Goal: Browse casually

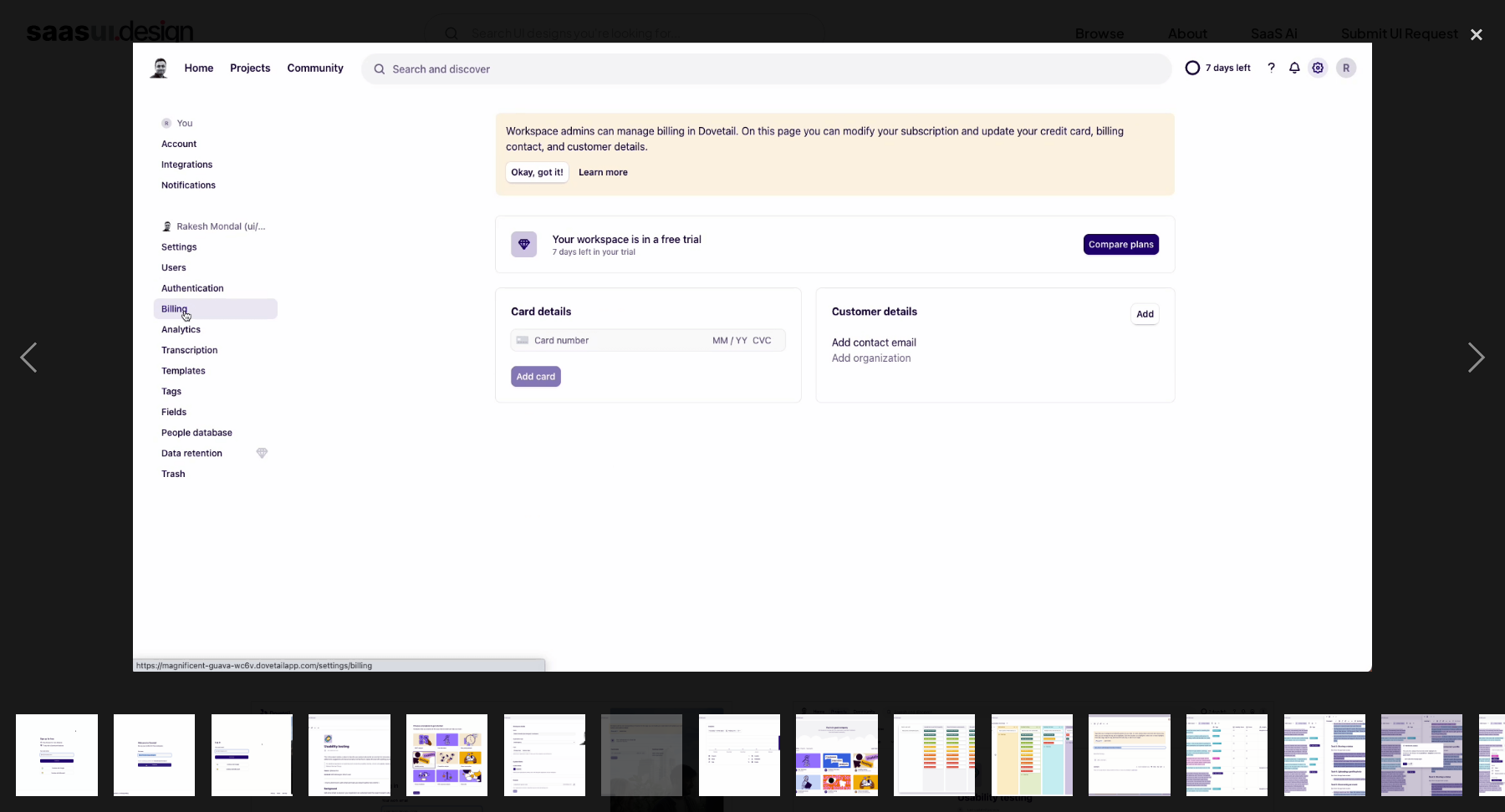
scroll to position [971, 0]
click at [20, 375] on div "previous image" at bounding box center [28, 356] width 57 height 682
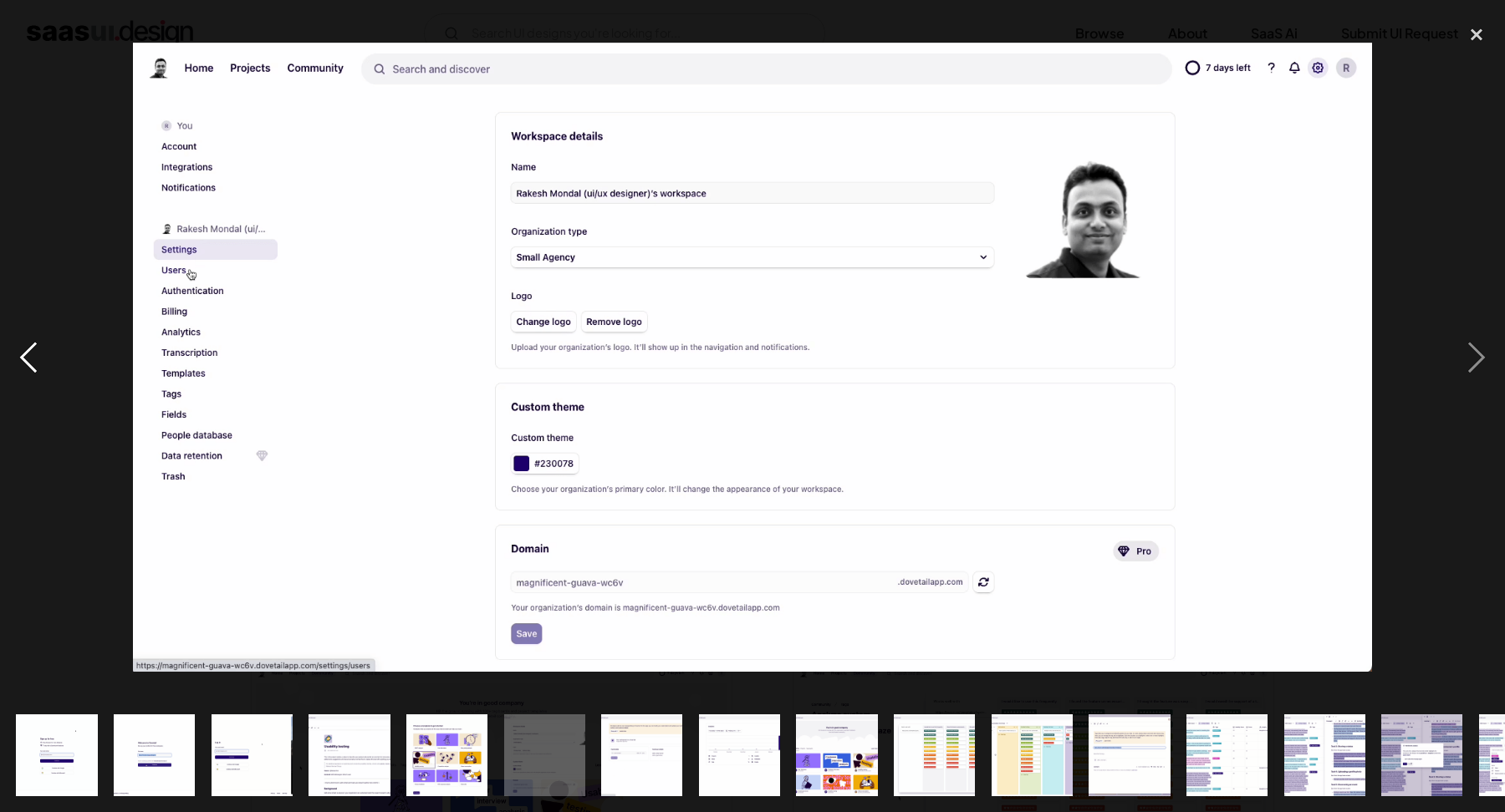
click at [20, 373] on div "previous image" at bounding box center [28, 356] width 57 height 682
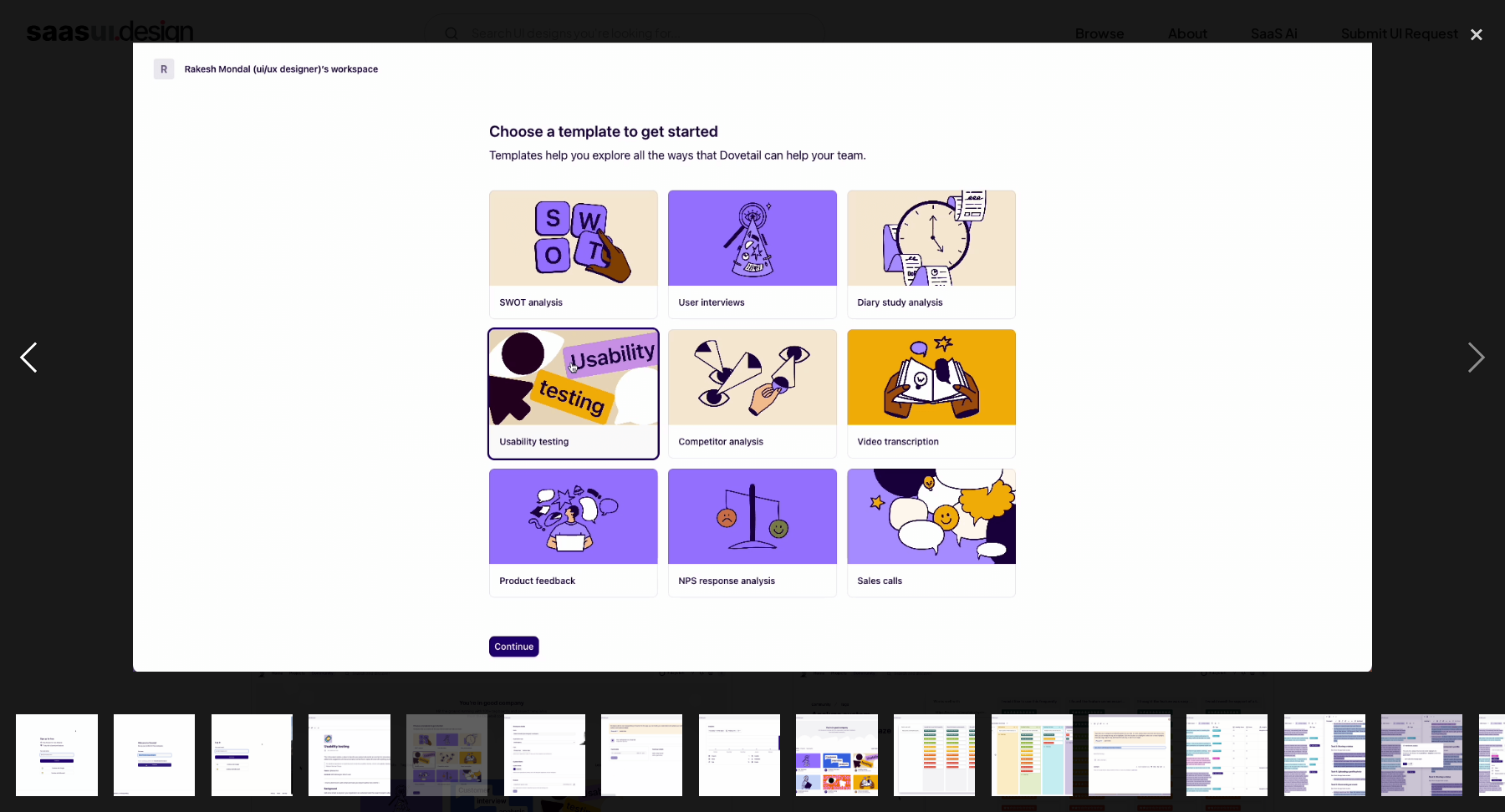
click at [22, 366] on div "previous image" at bounding box center [28, 356] width 57 height 682
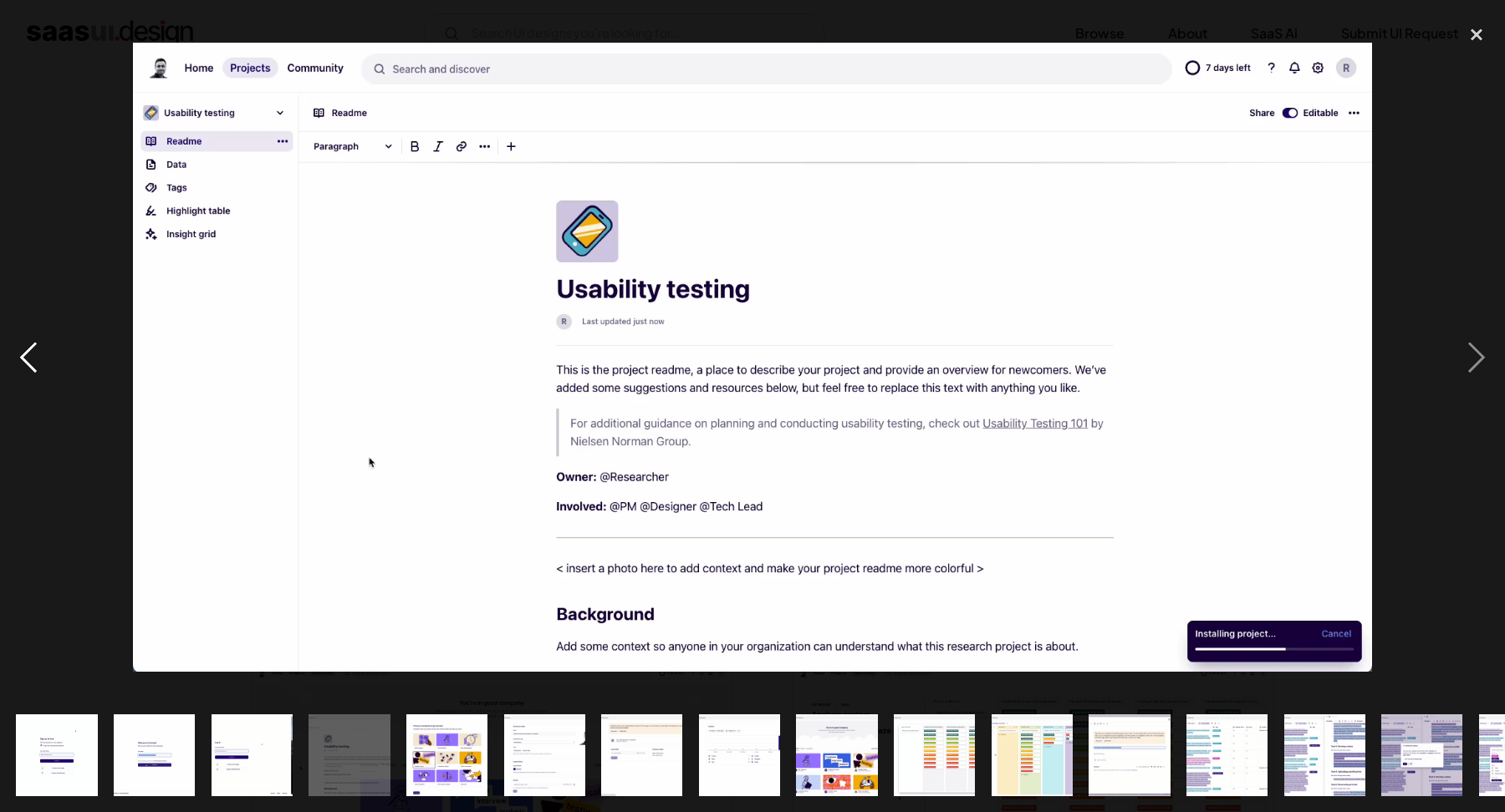
click at [22, 366] on div "previous image" at bounding box center [28, 356] width 57 height 682
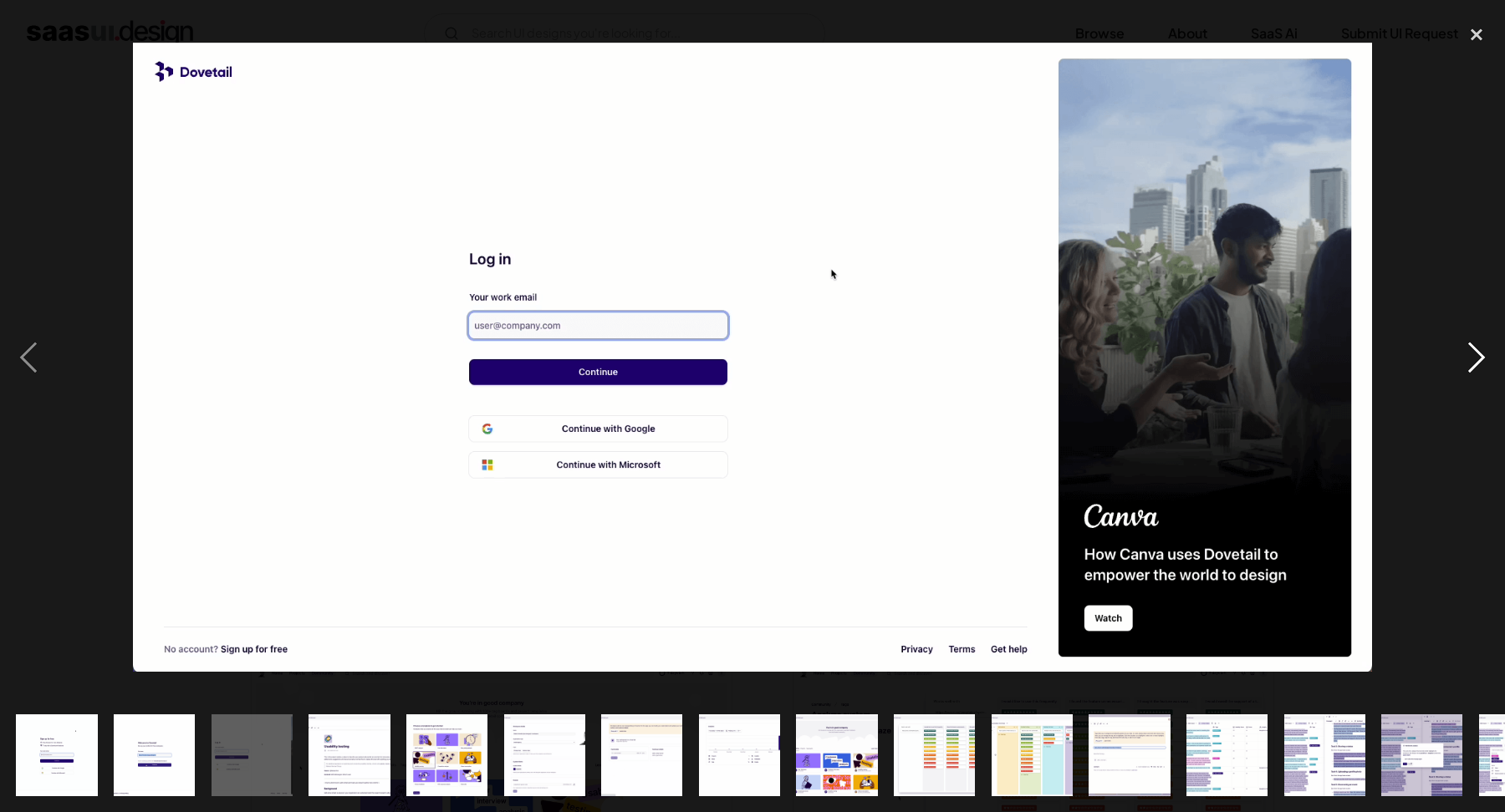
click at [1485, 330] on div "next image" at bounding box center [1477, 356] width 57 height 682
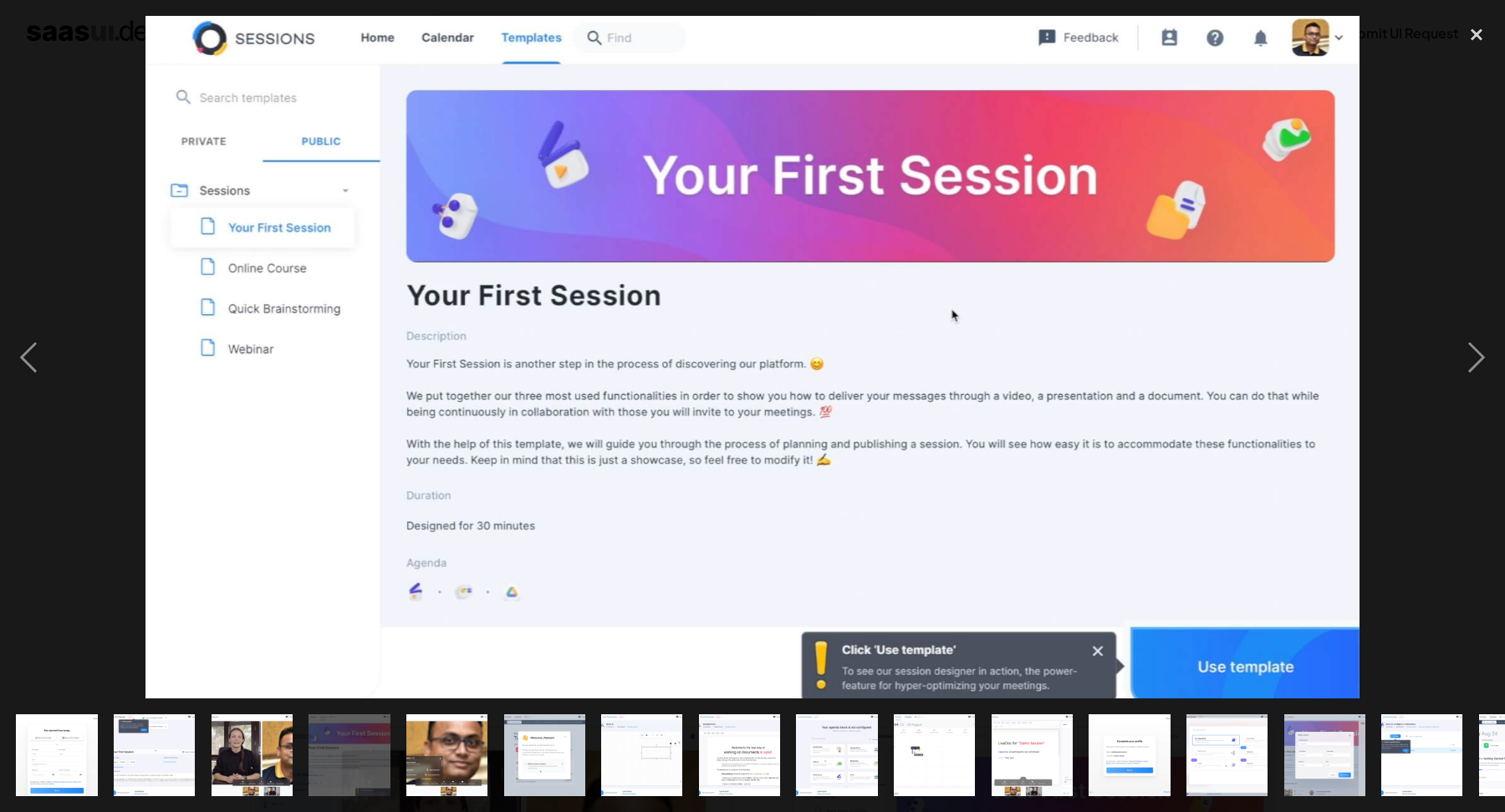
scroll to position [502, 0]
click at [48, 355] on div "previous image" at bounding box center [28, 356] width 57 height 682
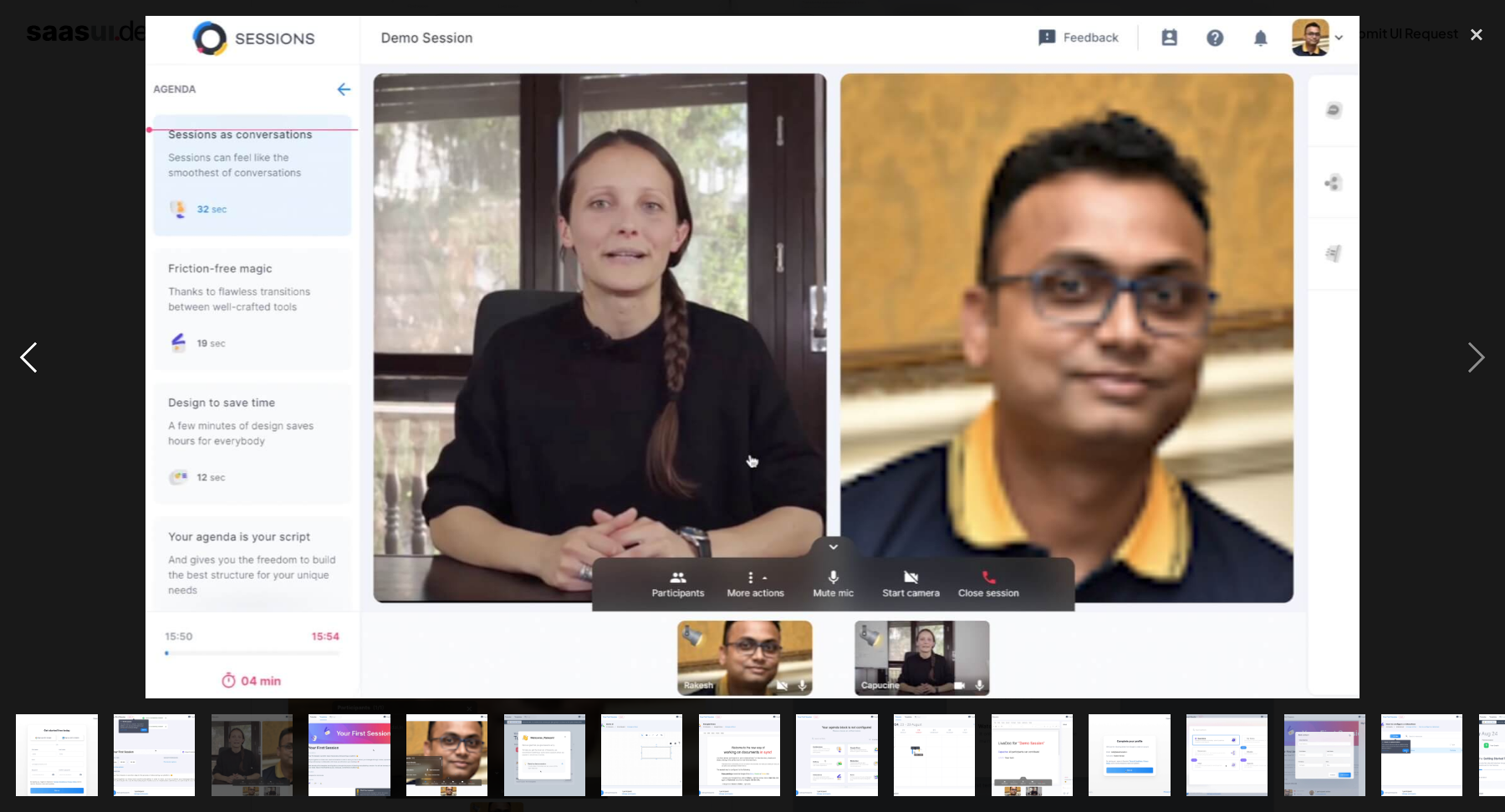
click at [35, 358] on div "previous image" at bounding box center [28, 356] width 57 height 682
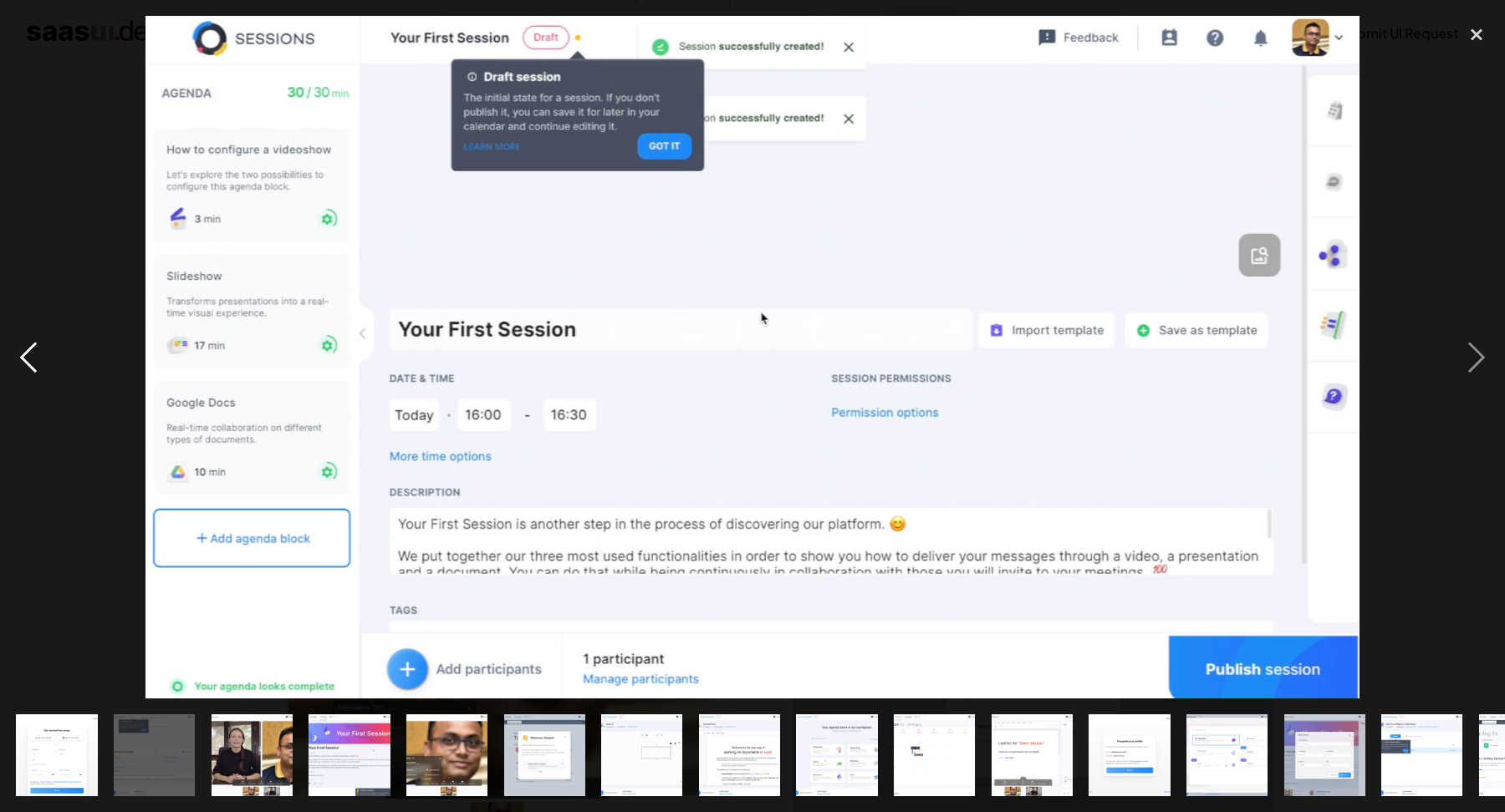
click at [24, 358] on div "previous image" at bounding box center [28, 356] width 57 height 682
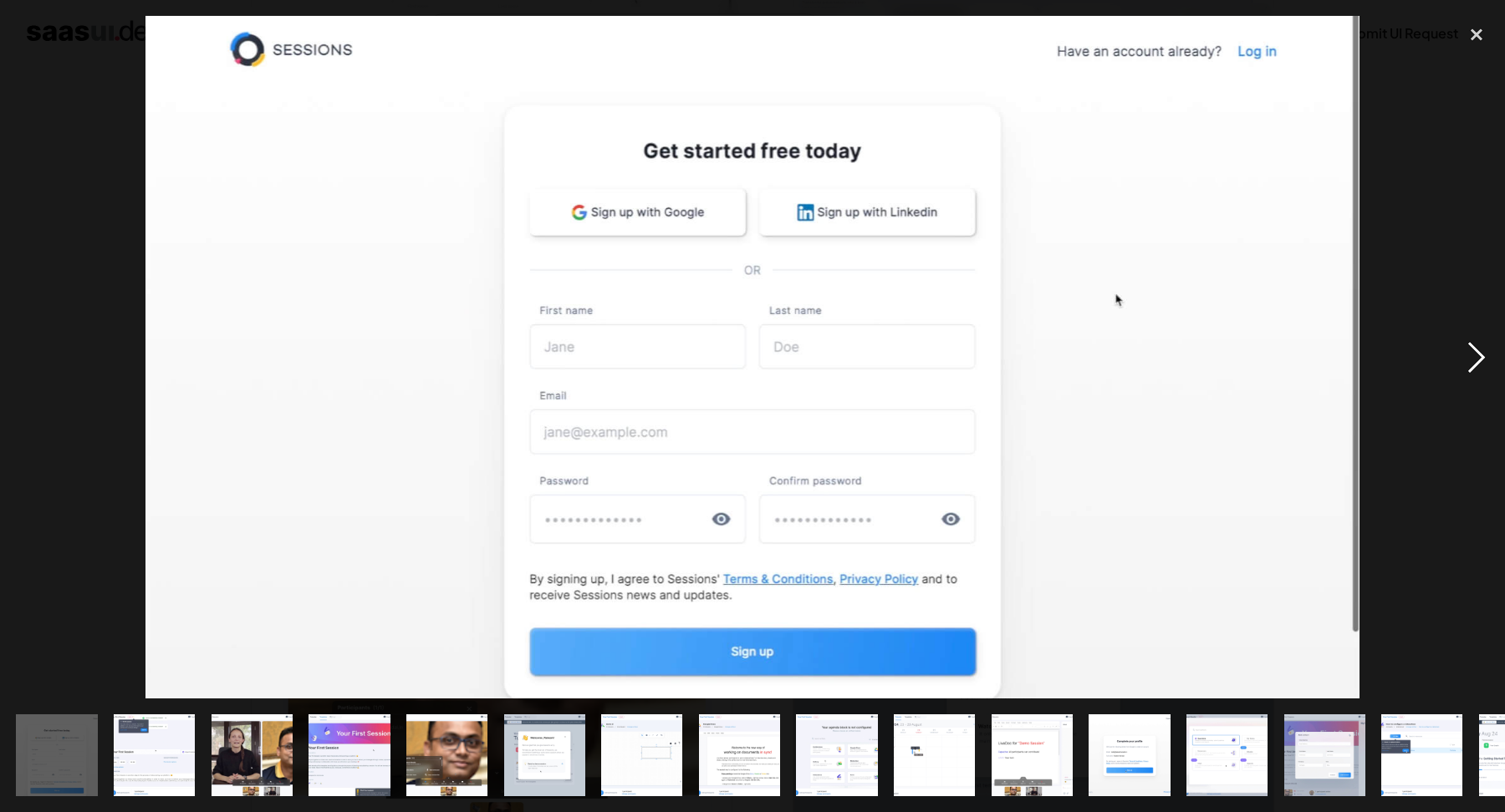
click at [1477, 341] on div "next image" at bounding box center [1477, 356] width 57 height 682
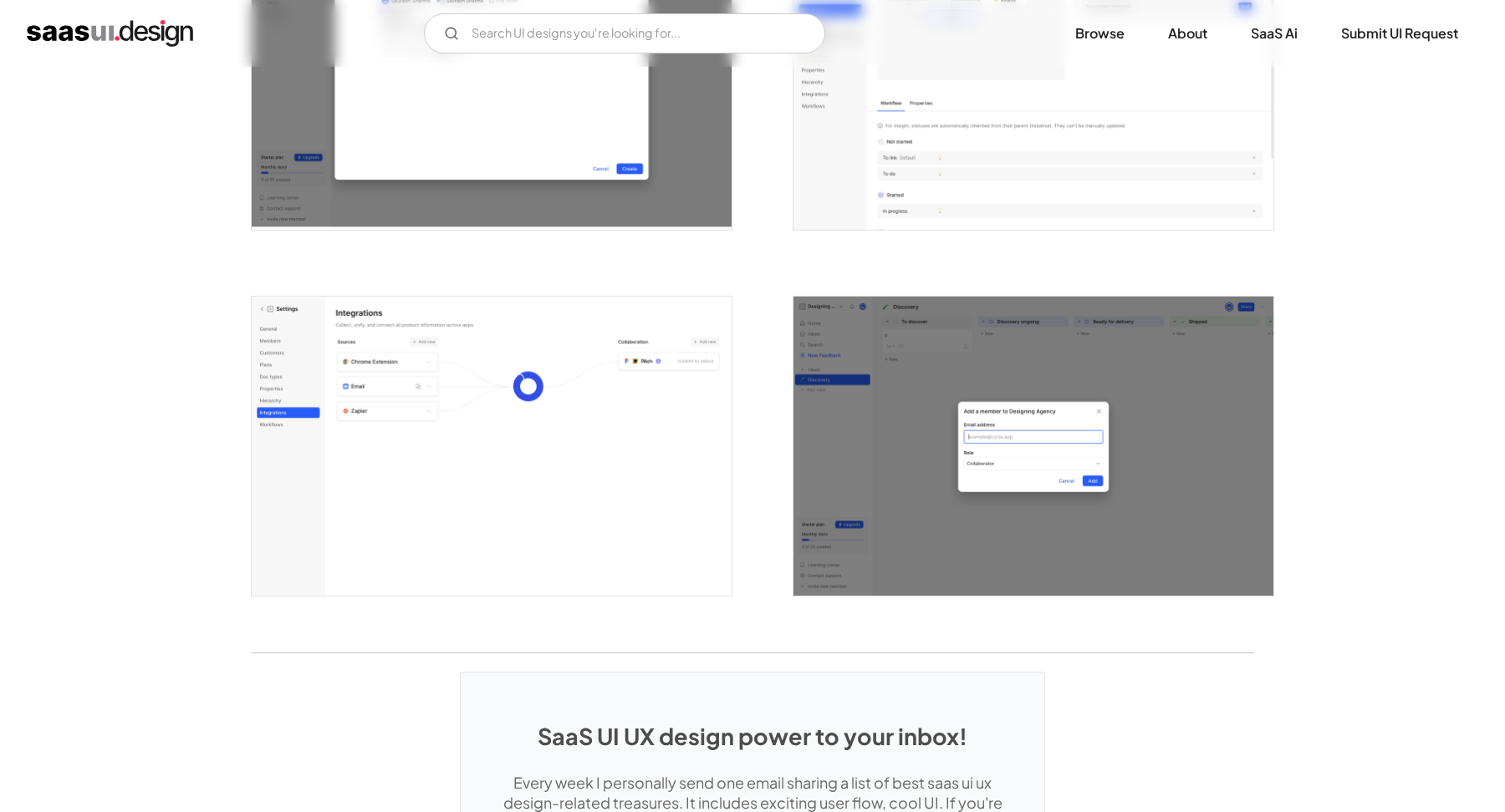
scroll to position [3881, 0]
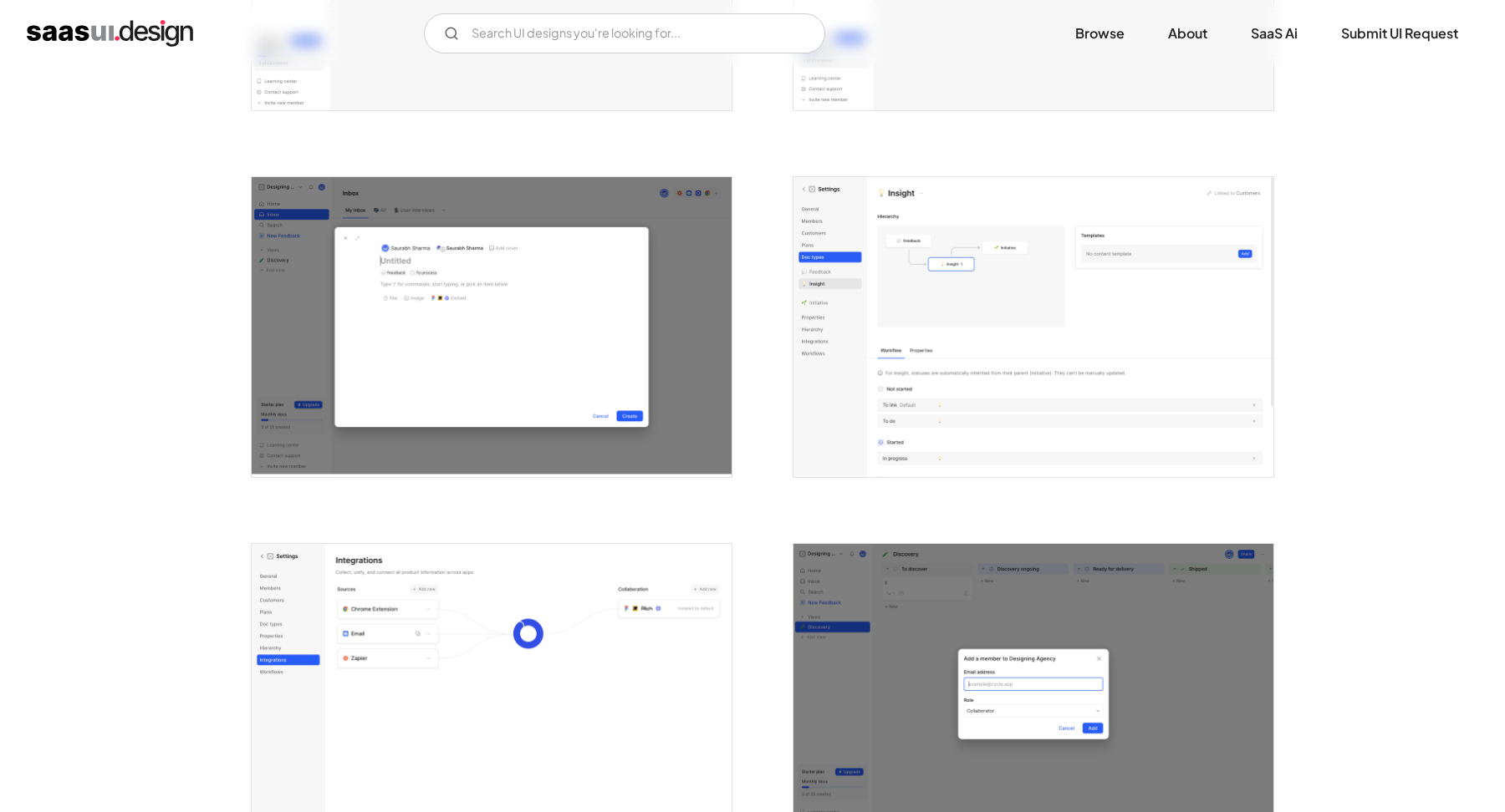
click at [1049, 311] on img "open lightbox" at bounding box center [1033, 327] width 480 height 300
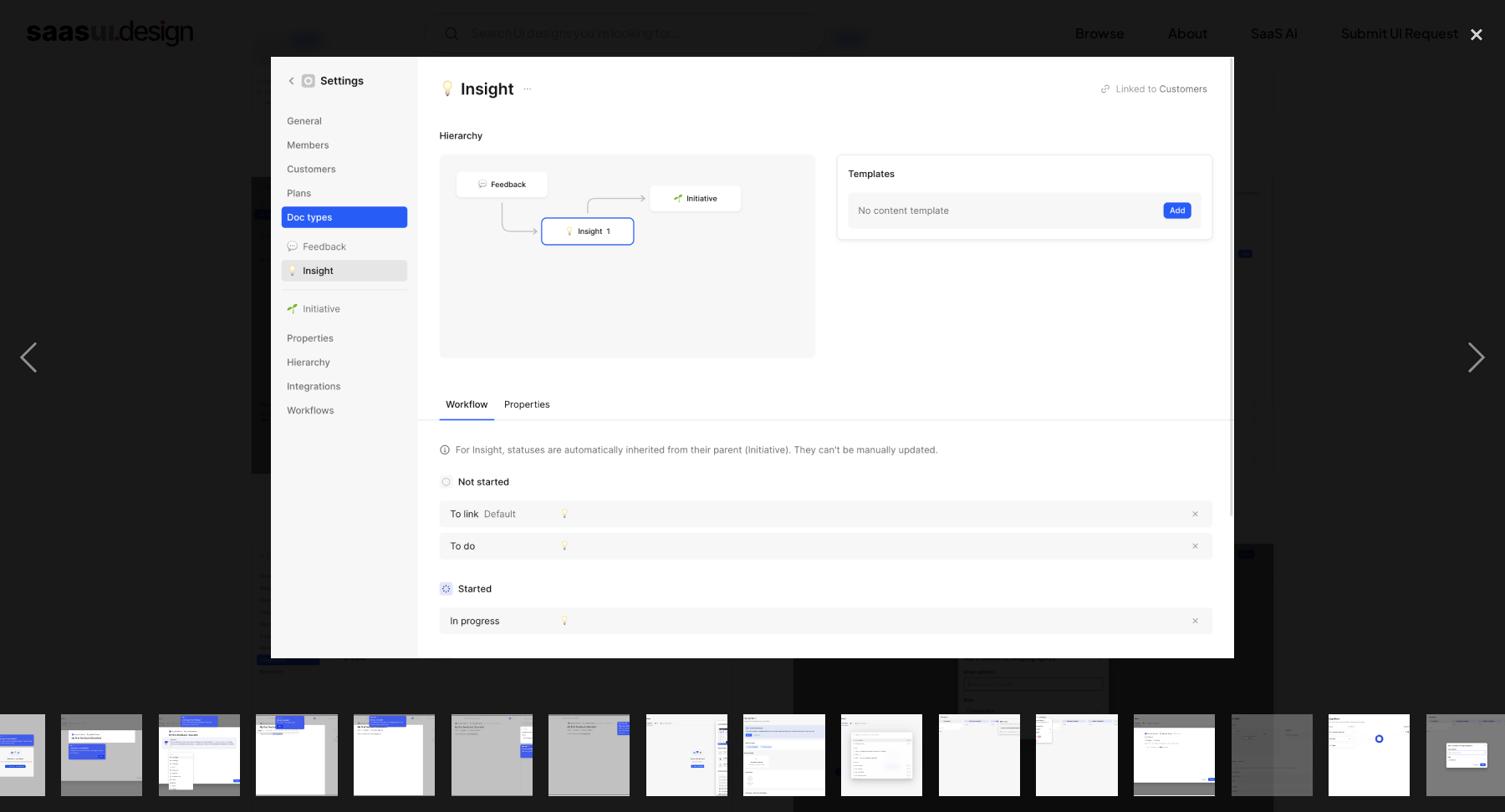
scroll to position [0, 853]
